Goal: Task Accomplishment & Management: Use online tool/utility

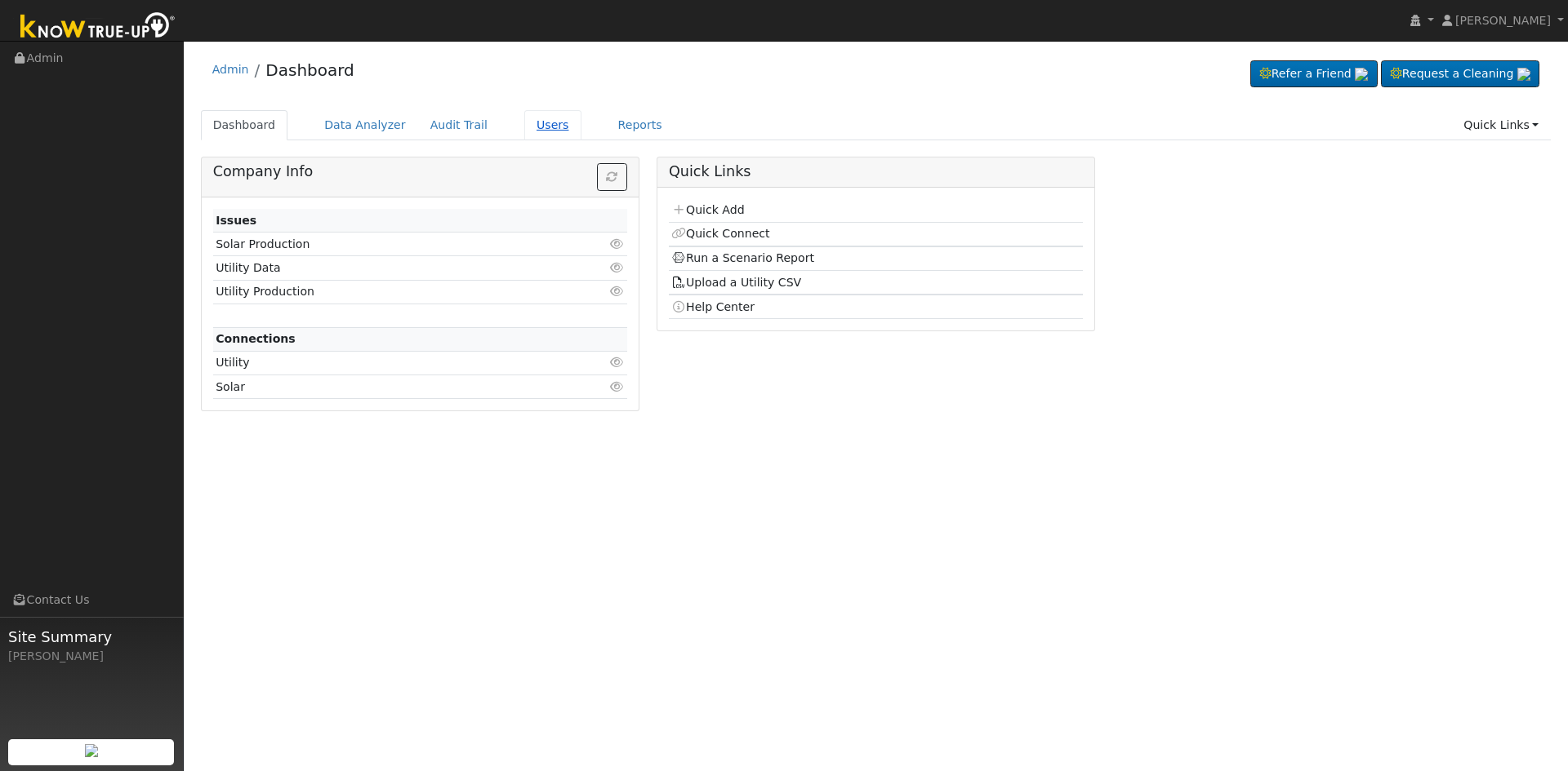
click at [524, 118] on link "Users" at bounding box center [552, 125] width 57 height 30
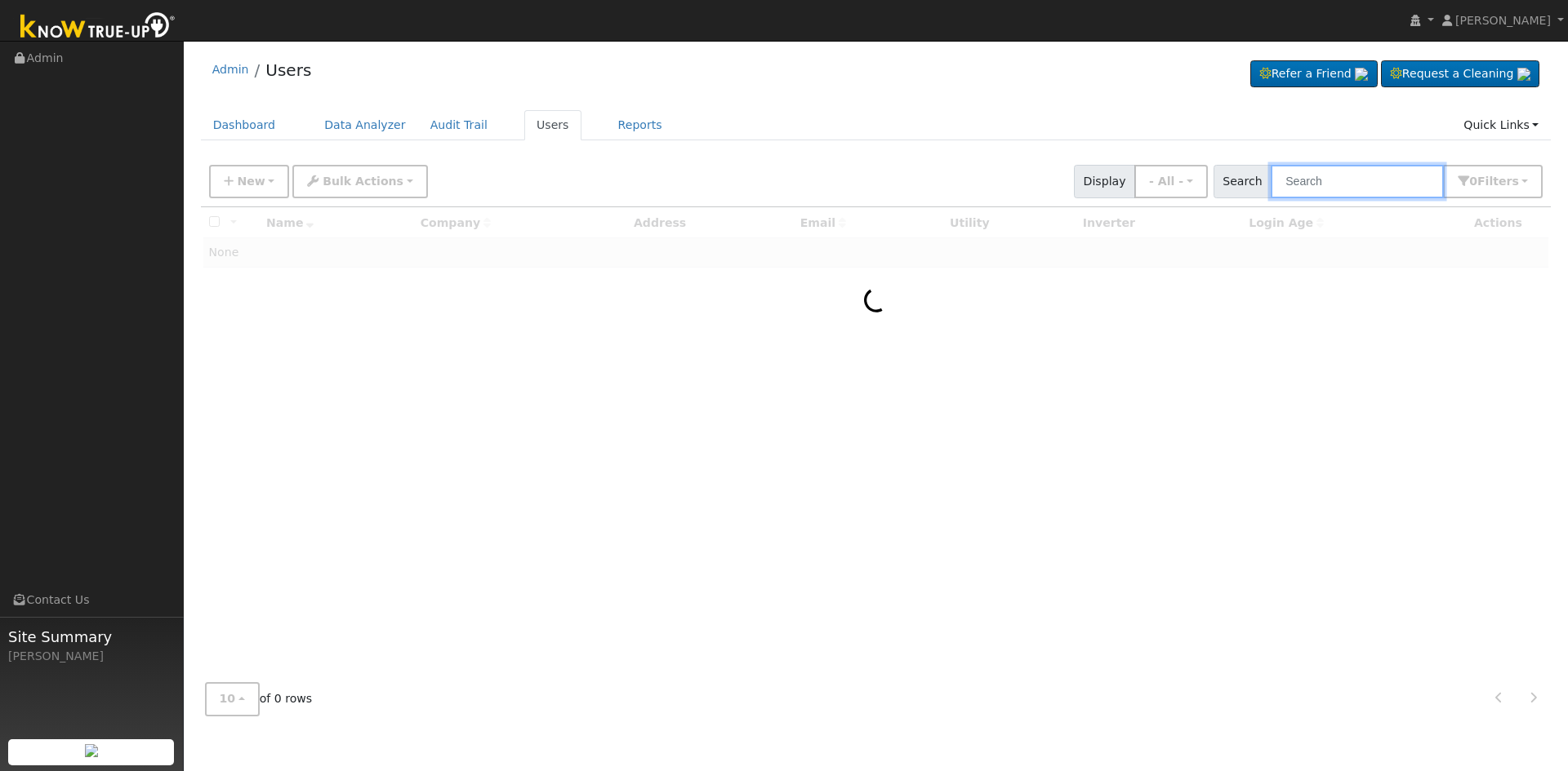
click at [1307, 171] on input "text" at bounding box center [1357, 182] width 173 height 34
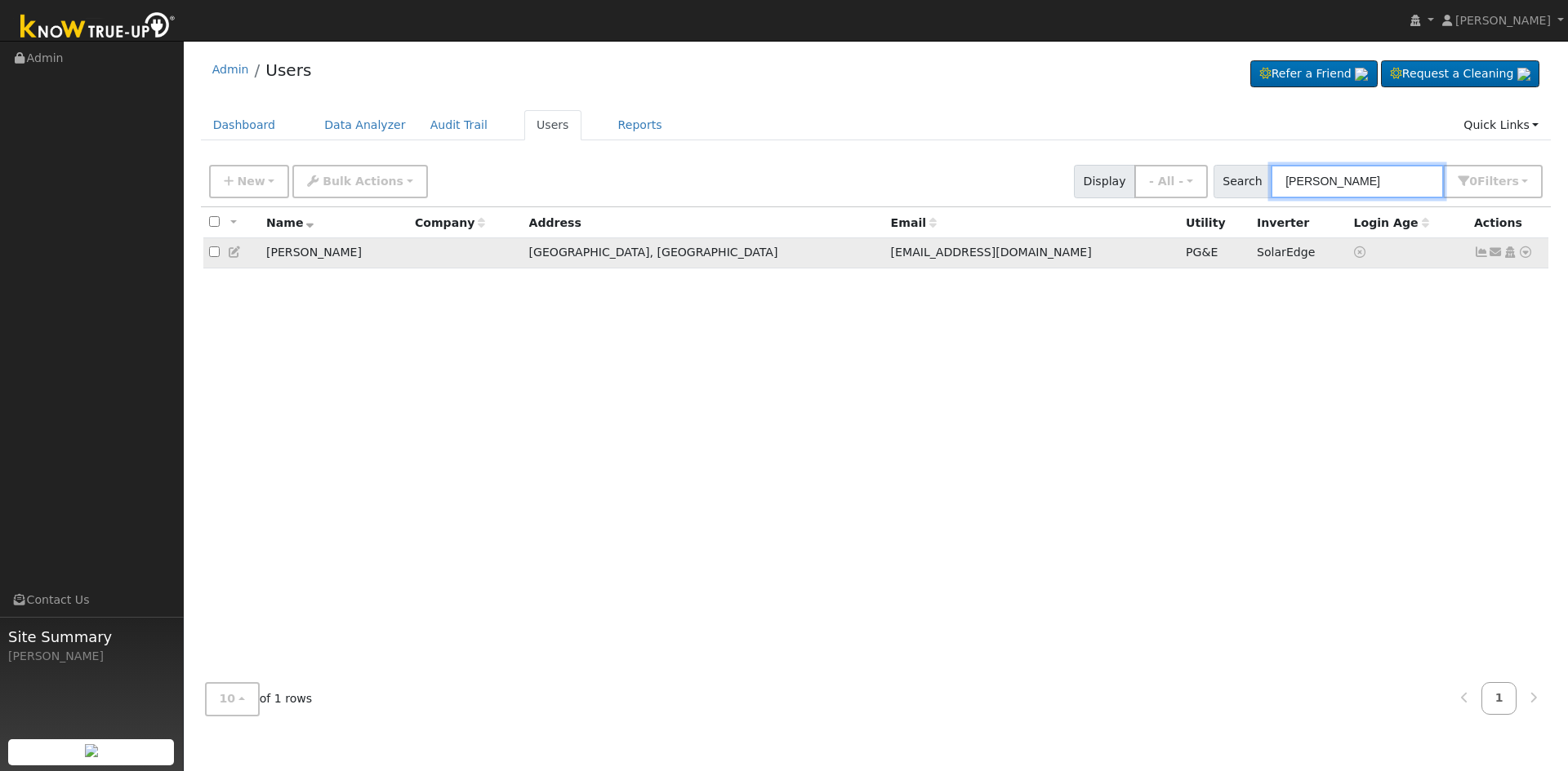
type input "seth holm"
click at [1520, 251] on icon at bounding box center [1525, 252] width 14 height 12
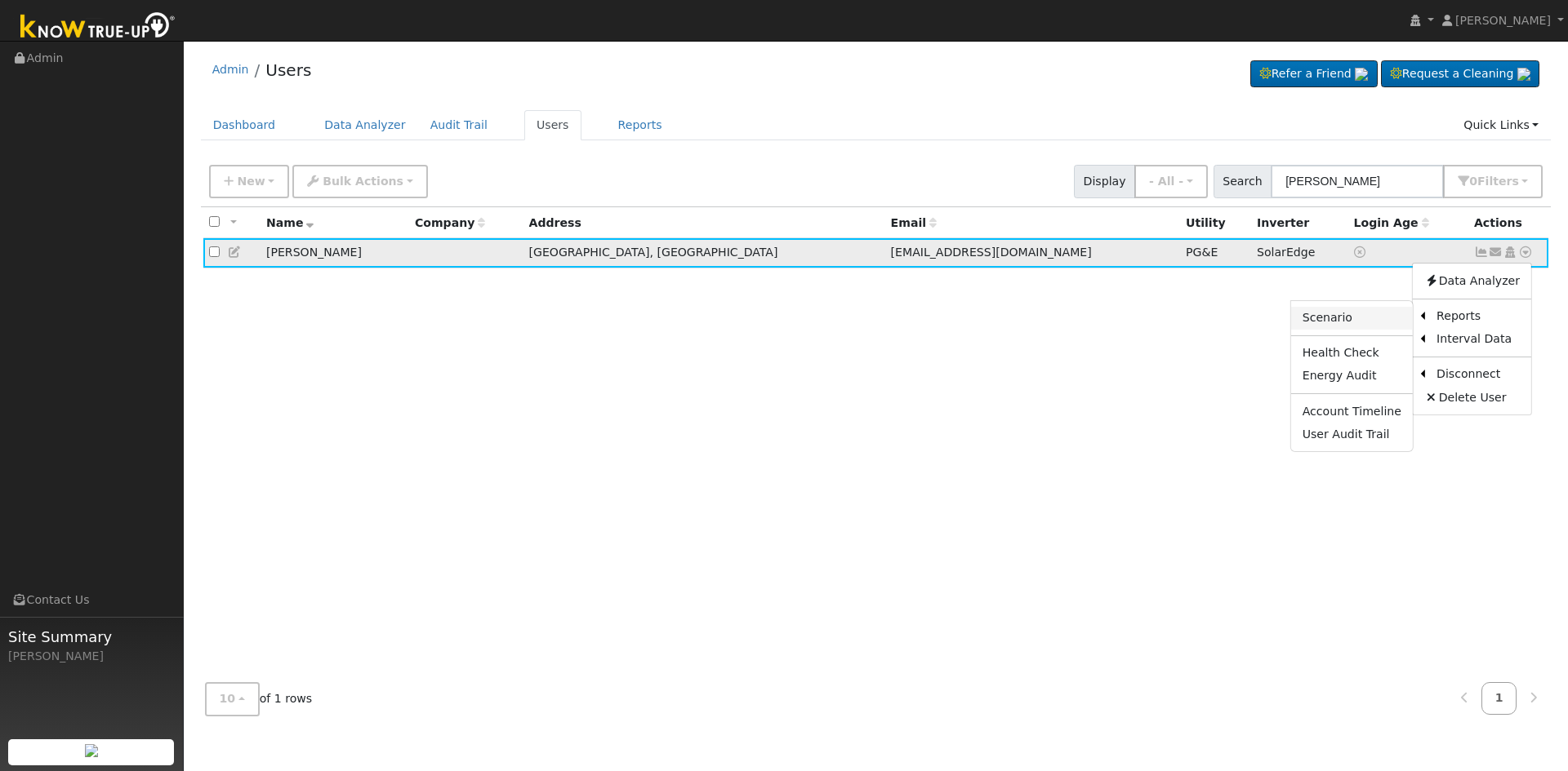
click at [1353, 322] on link "Scenario" at bounding box center [1352, 318] width 122 height 23
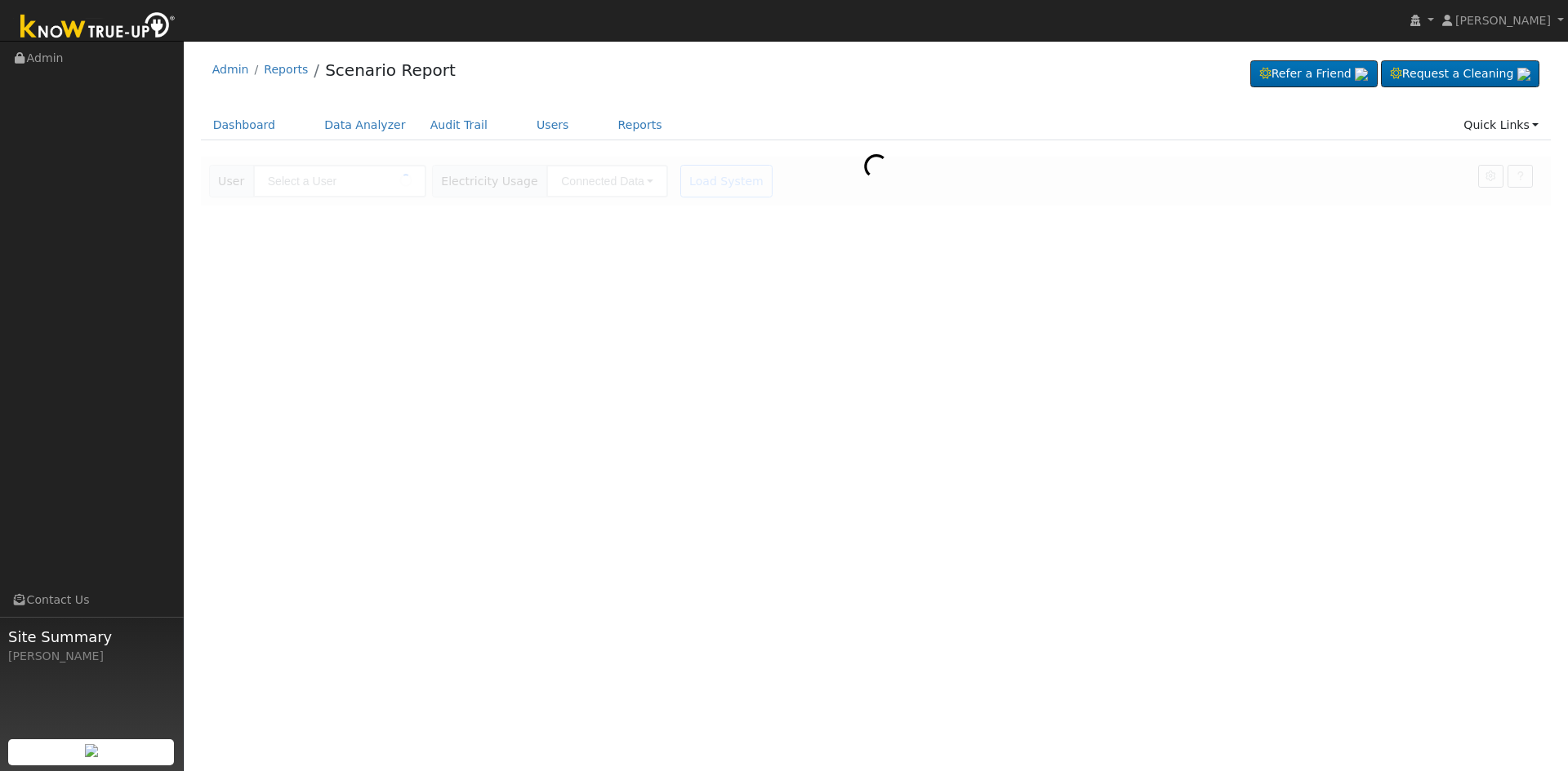
type input "[PERSON_NAME]"
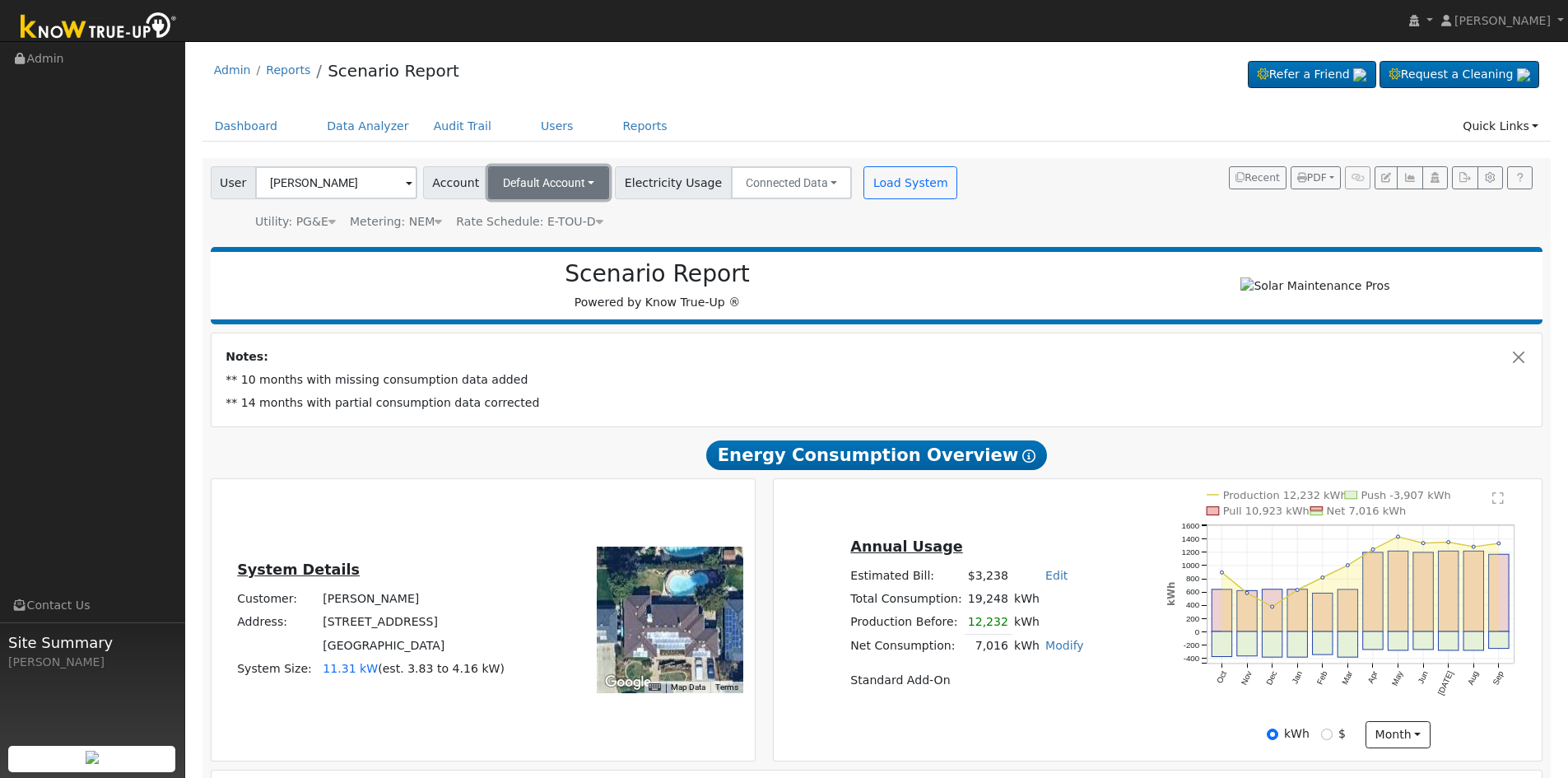
click at [560, 182] on span "Default Account" at bounding box center [544, 183] width 82 height 14
click at [540, 279] on div "15249 Mark Road, Madera, CA 93636" at bounding box center [544, 282] width 98 height 15
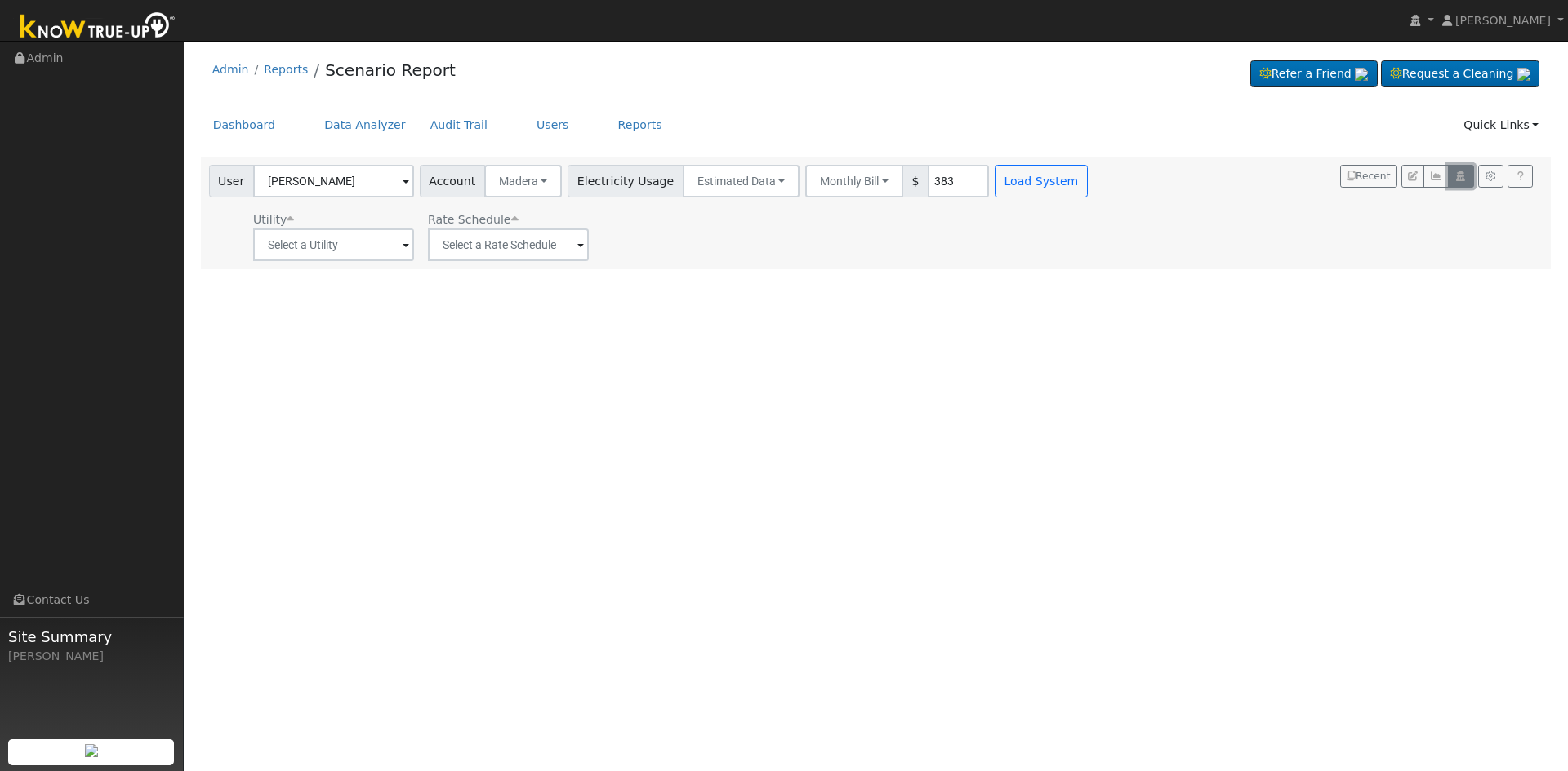
click at [1460, 176] on icon "button" at bounding box center [1460, 176] width 13 height 10
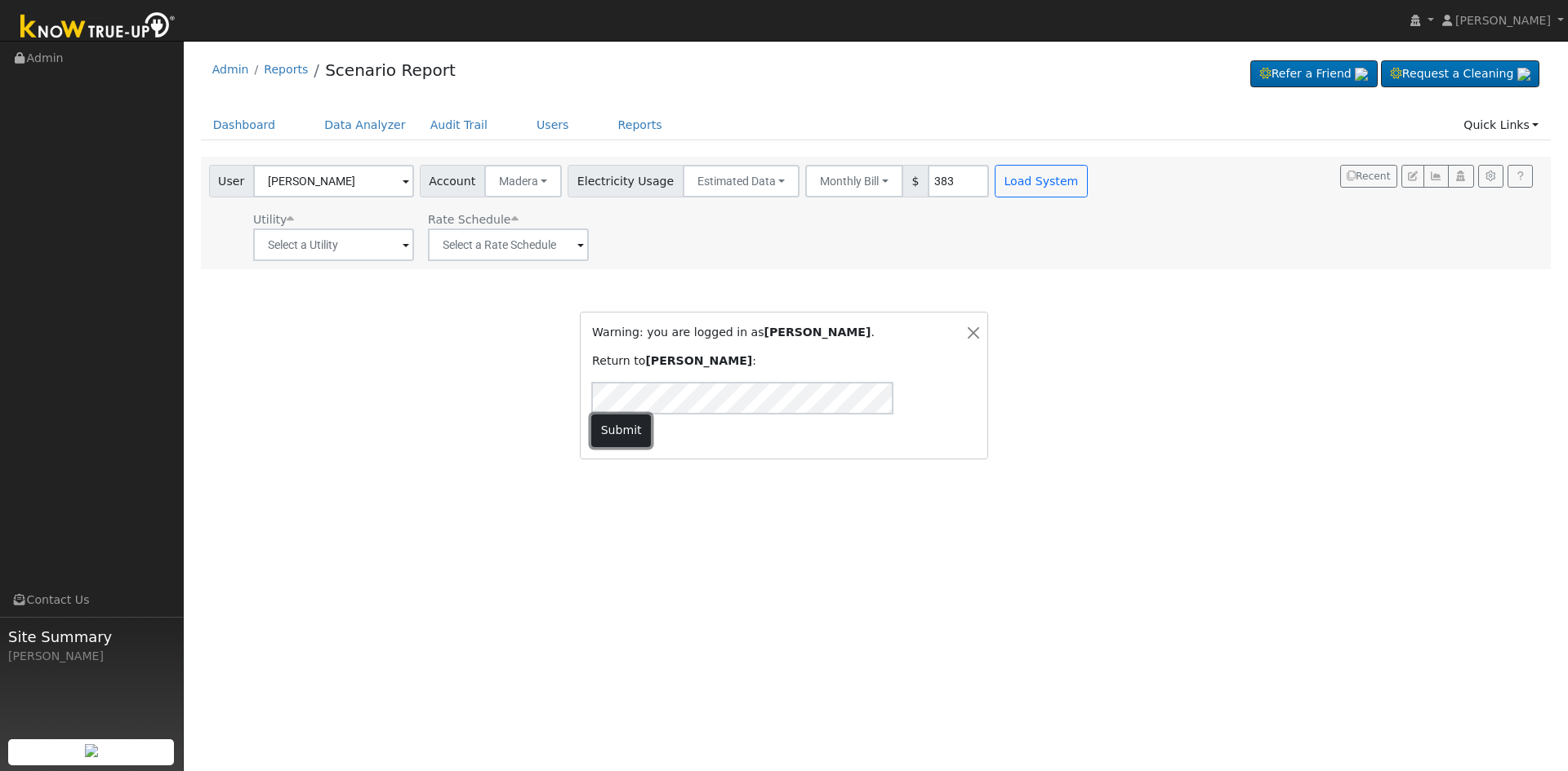
click at [651, 414] on button "Submit" at bounding box center [621, 431] width 60 height 33
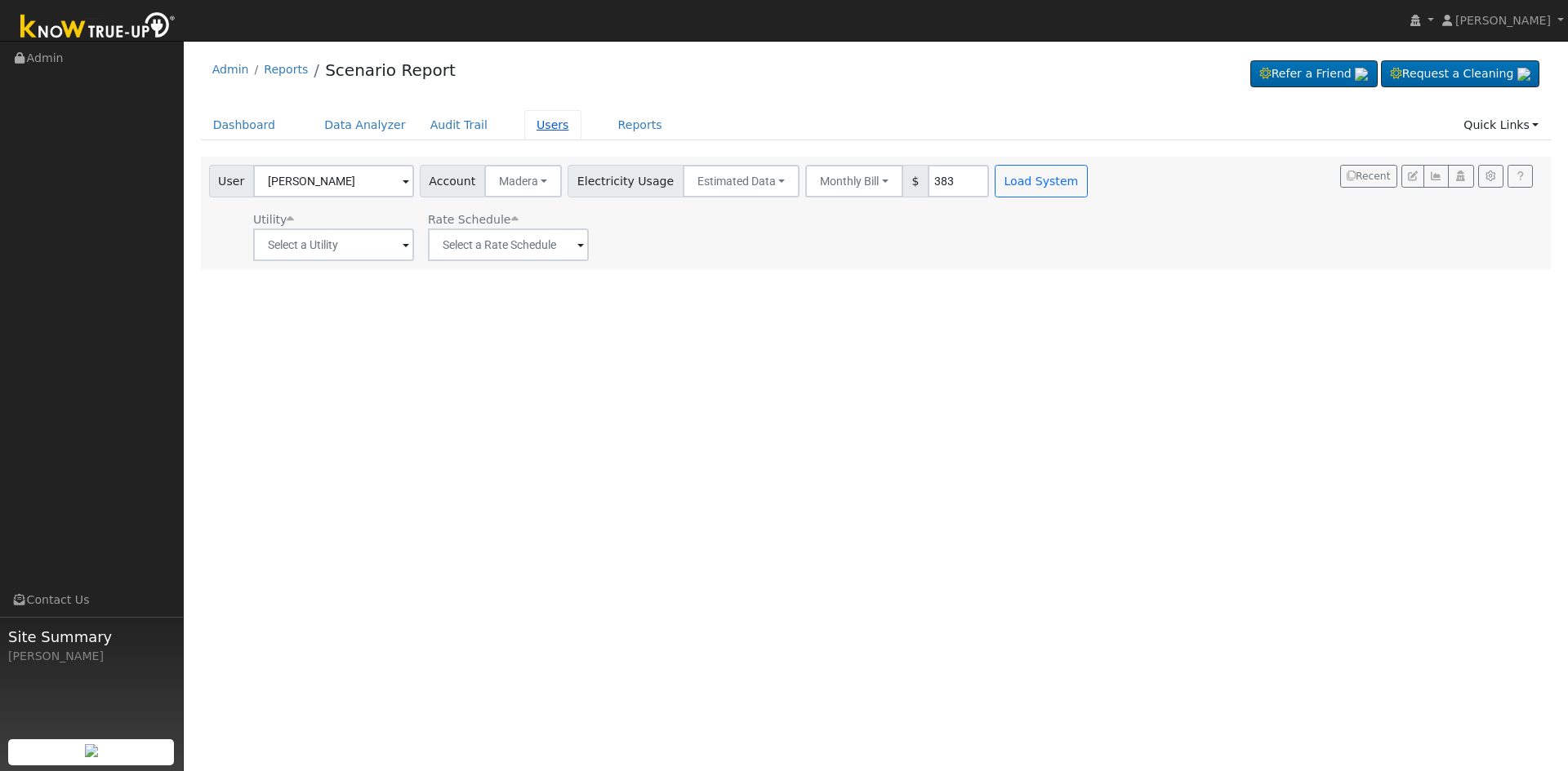
click at [534, 122] on link "Users" at bounding box center [552, 125] width 57 height 30
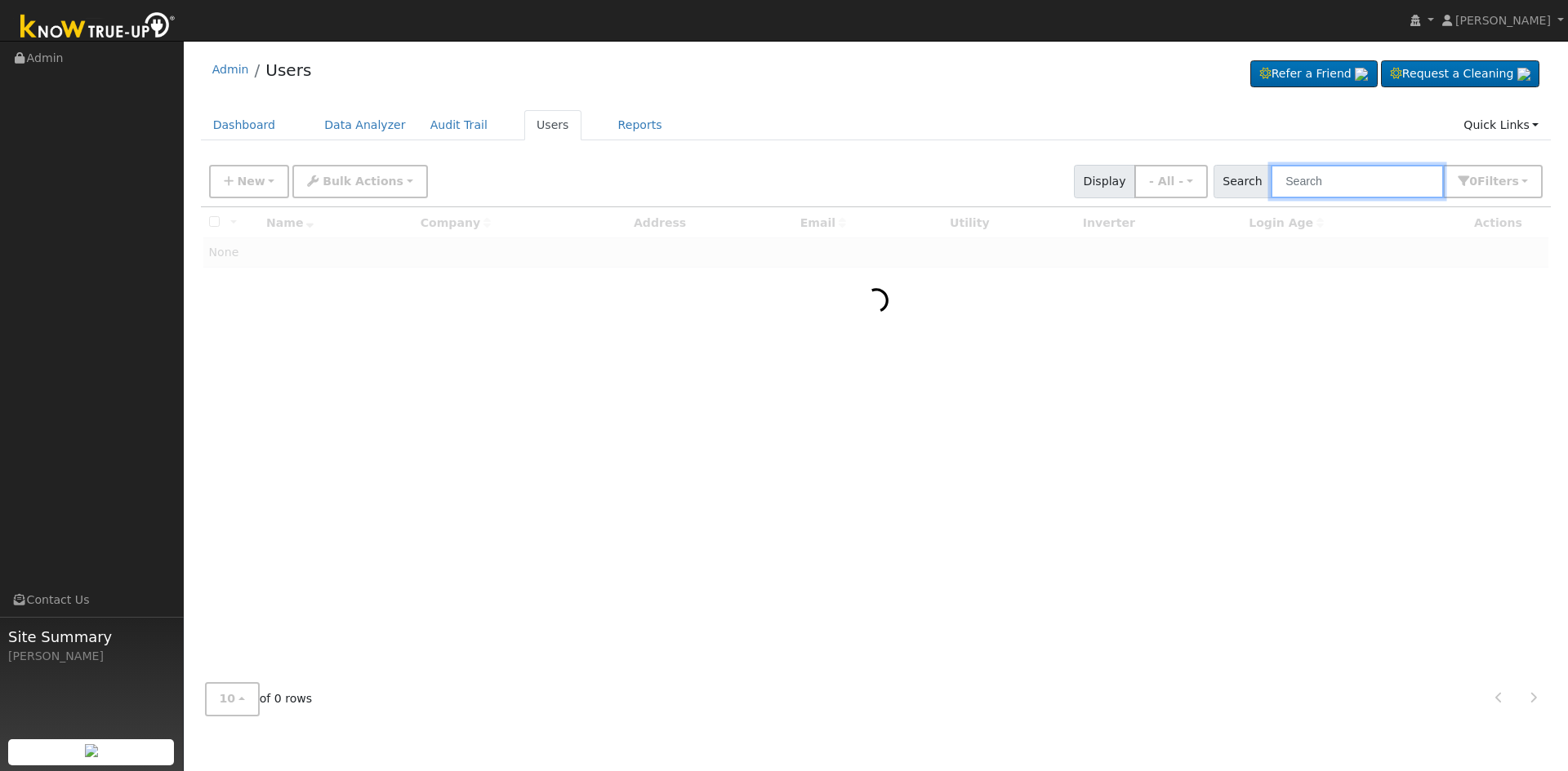
click at [1379, 182] on input "text" at bounding box center [1357, 182] width 173 height 34
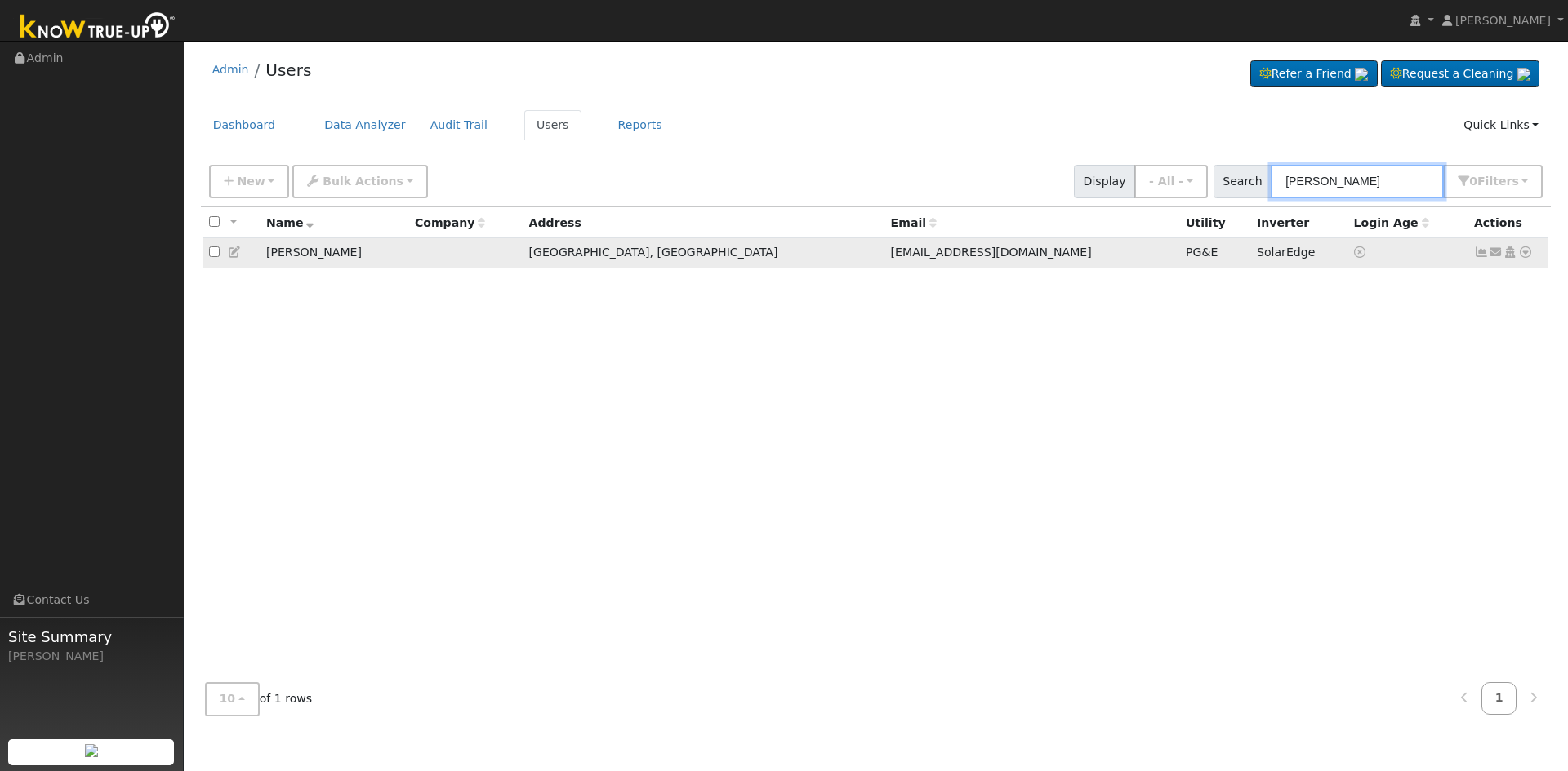
type input "[PERSON_NAME]"
click at [1512, 255] on icon at bounding box center [1509, 252] width 14 height 12
